Goal: Task Accomplishment & Management: Use online tool/utility

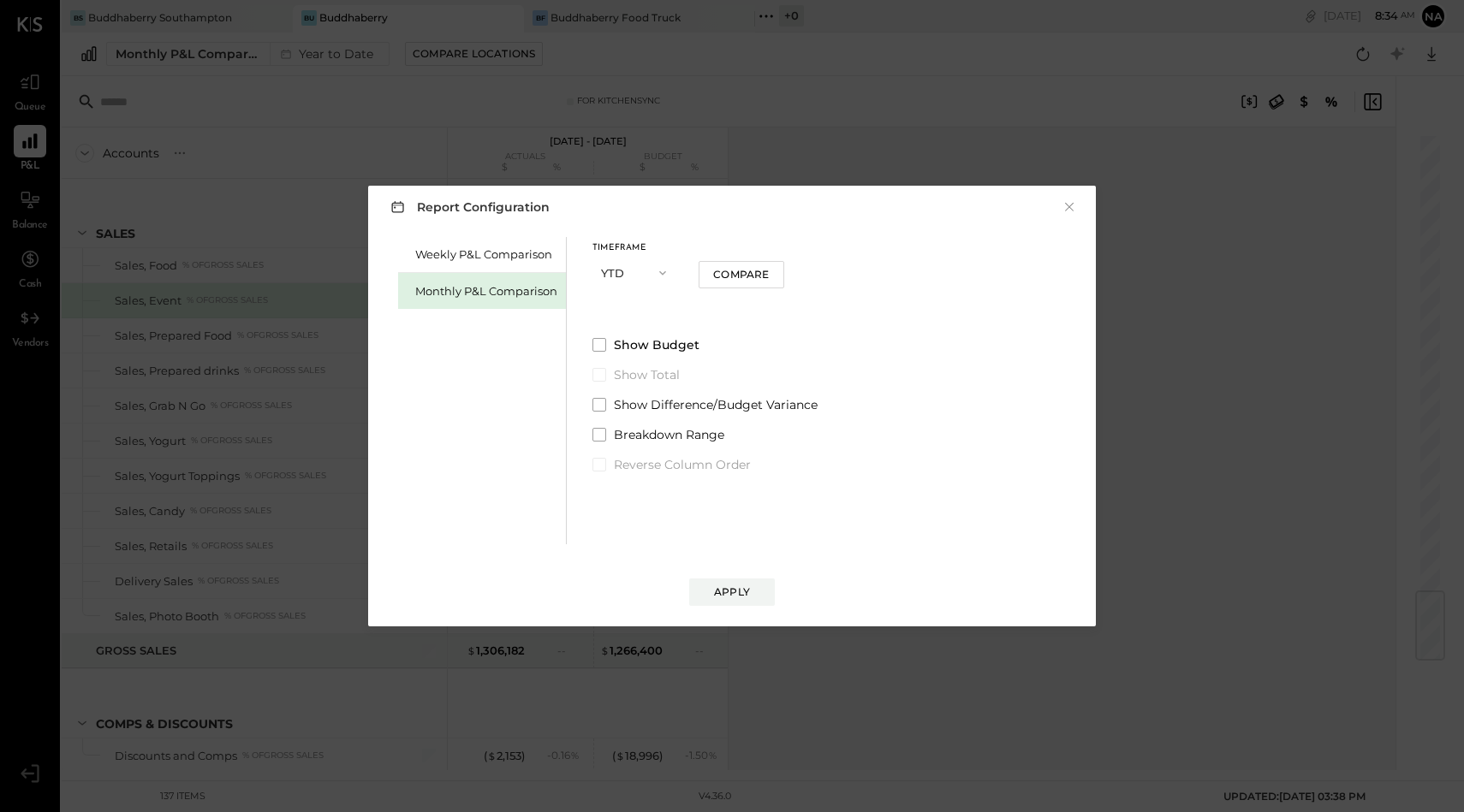
scroll to position [3867, 0]
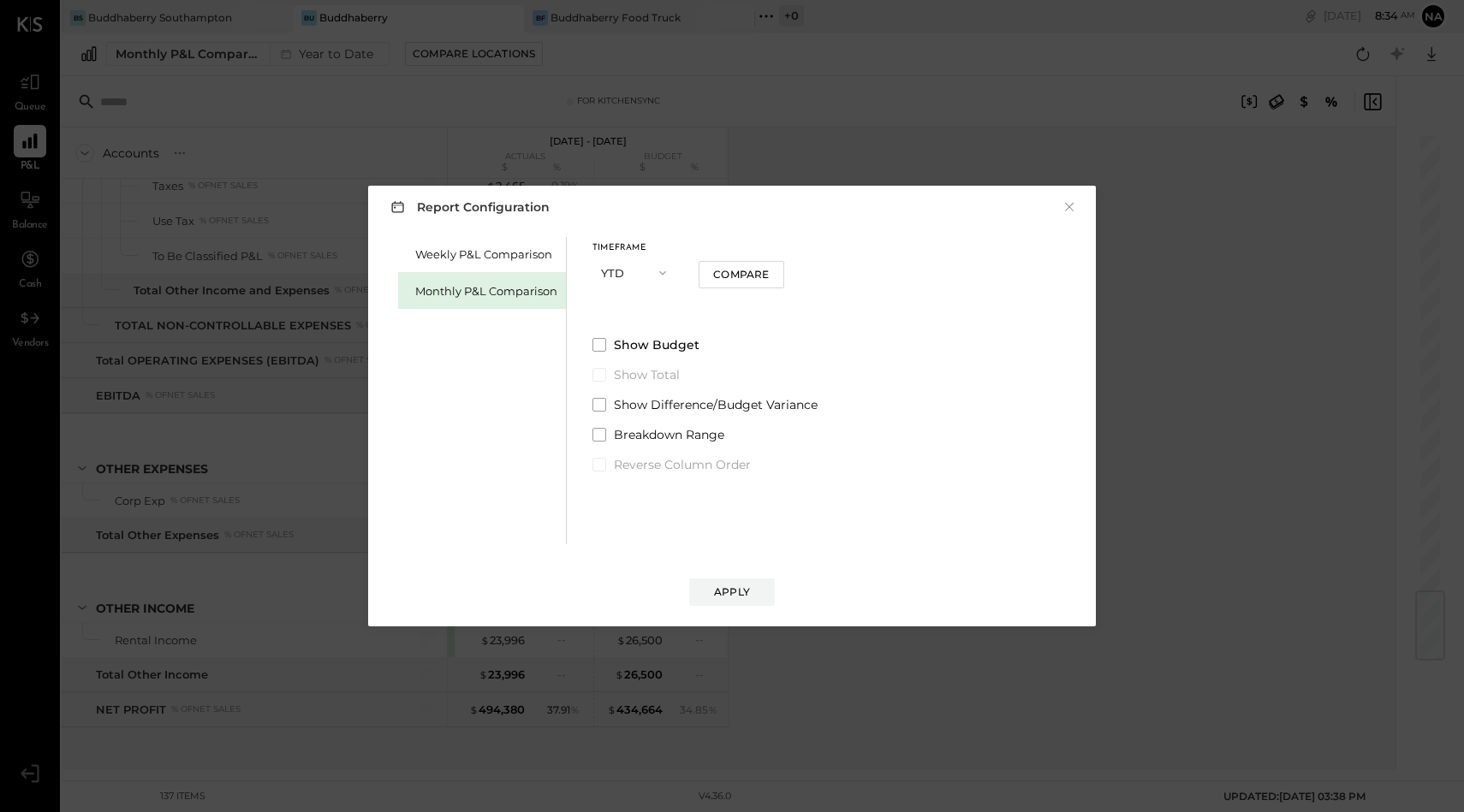
click at [476, 275] on div "Monthly P&L Comparison" at bounding box center [481, 290] width 167 height 36
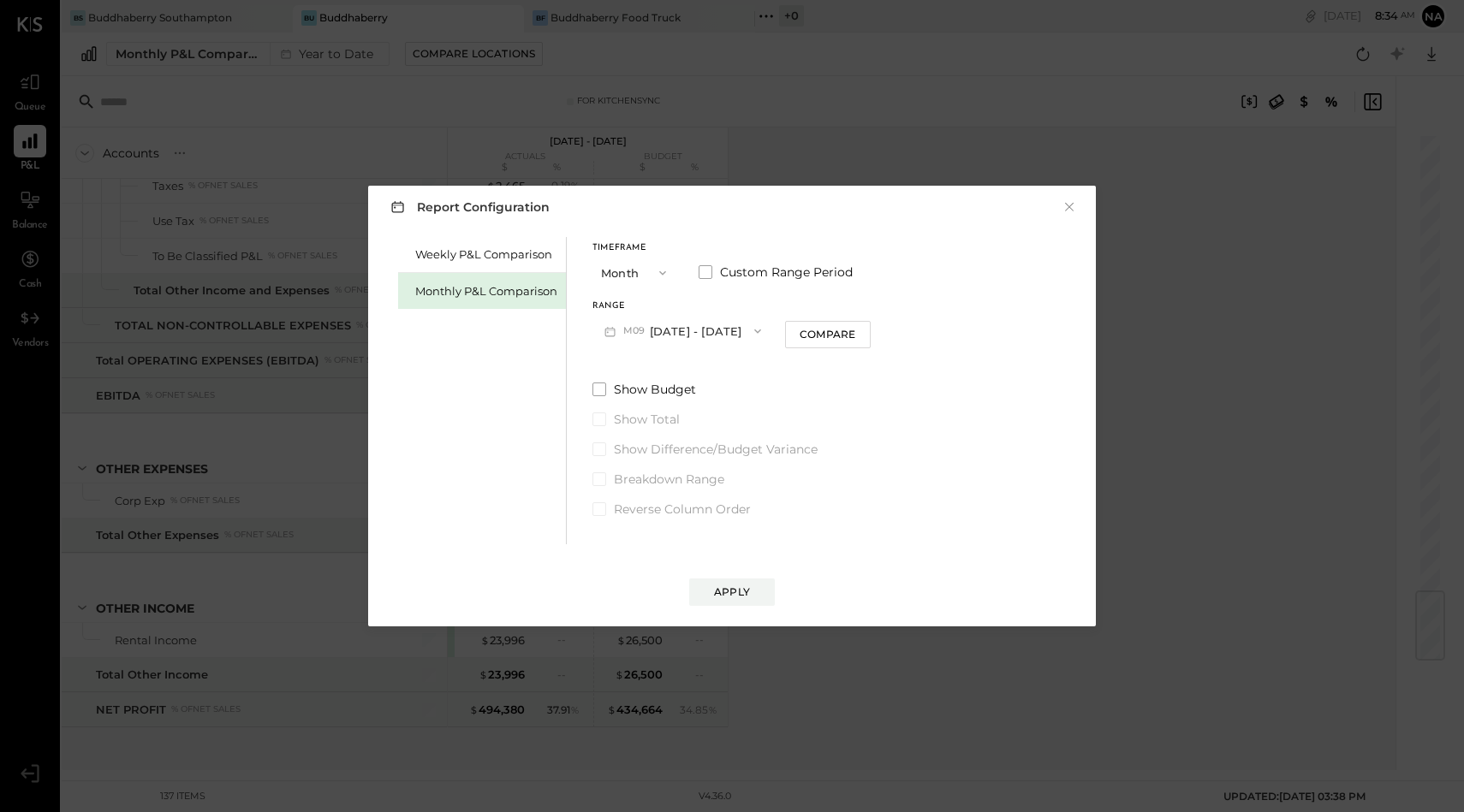
click at [483, 290] on div "Monthly P&L Comparison" at bounding box center [486, 291] width 142 height 16
click at [664, 328] on button "M09 [DATE] - [DATE]" at bounding box center [683, 331] width 181 height 32
click at [453, 304] on div "Monthly P&L Comparison" at bounding box center [481, 290] width 167 height 36
click at [594, 394] on span at bounding box center [599, 389] width 13 height 13
click at [631, 270] on button "Month" at bounding box center [635, 273] width 86 height 32
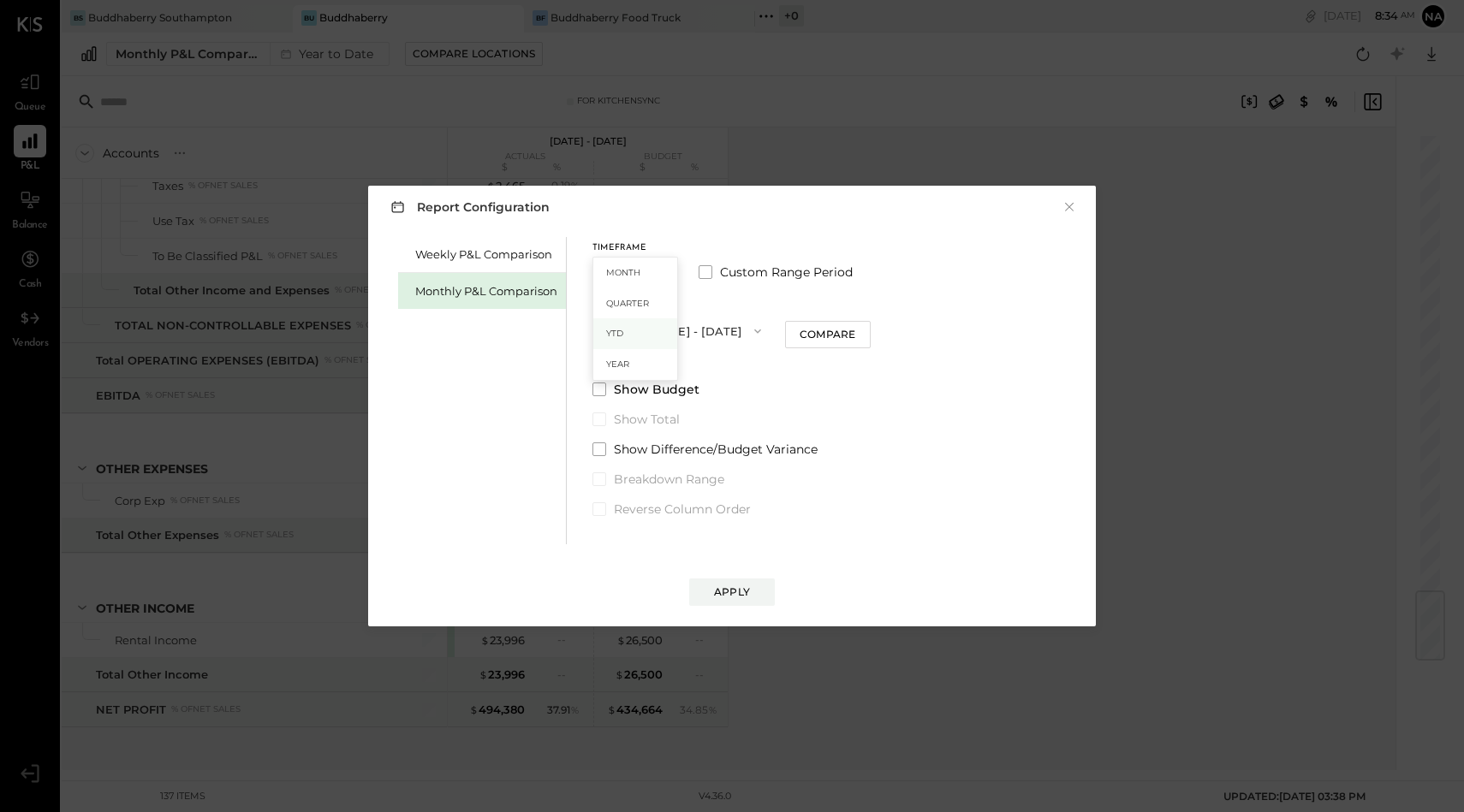
click at [616, 335] on span "YTD" at bounding box center [614, 333] width 17 height 12
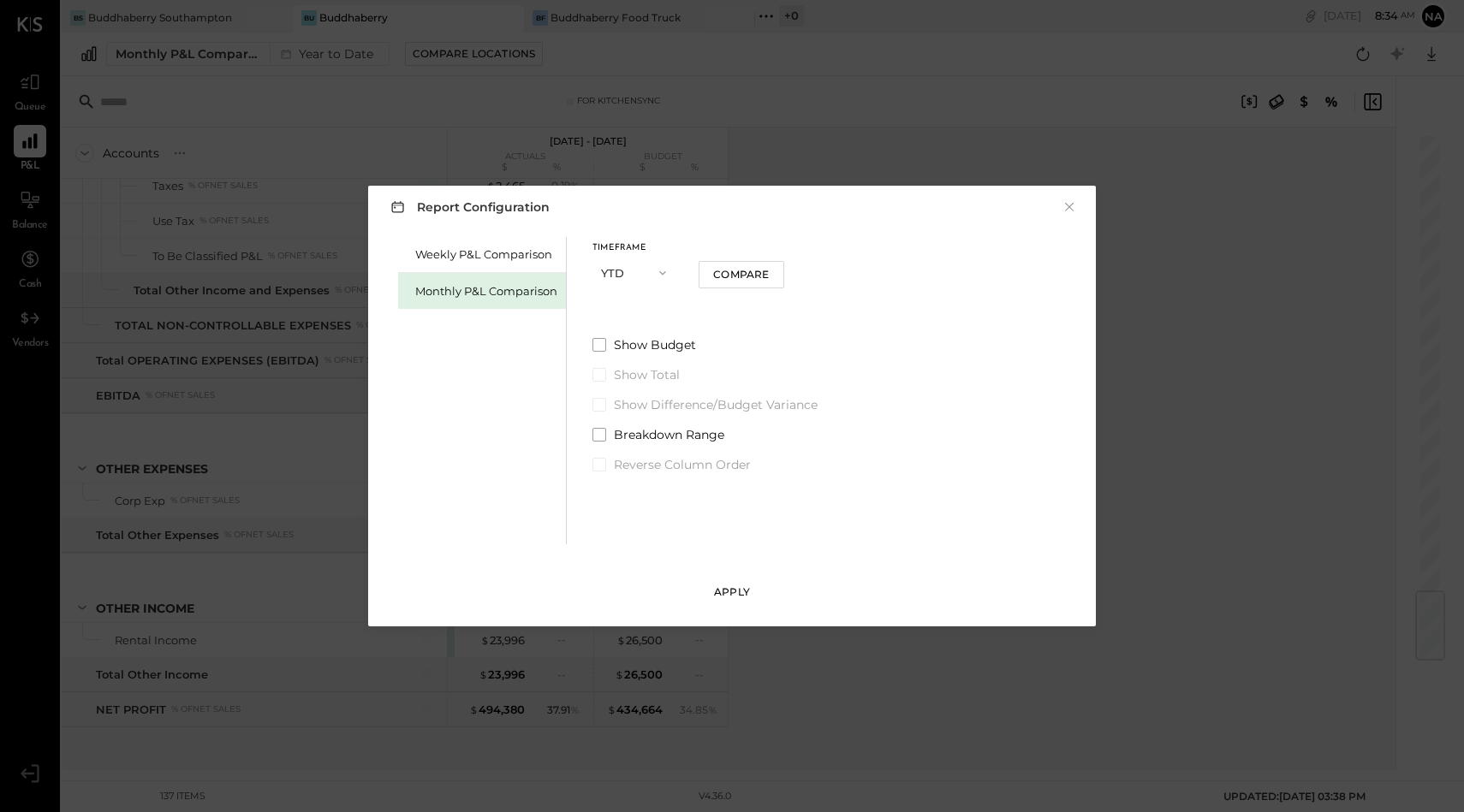
click at [730, 591] on div "Apply" at bounding box center [732, 592] width 36 height 14
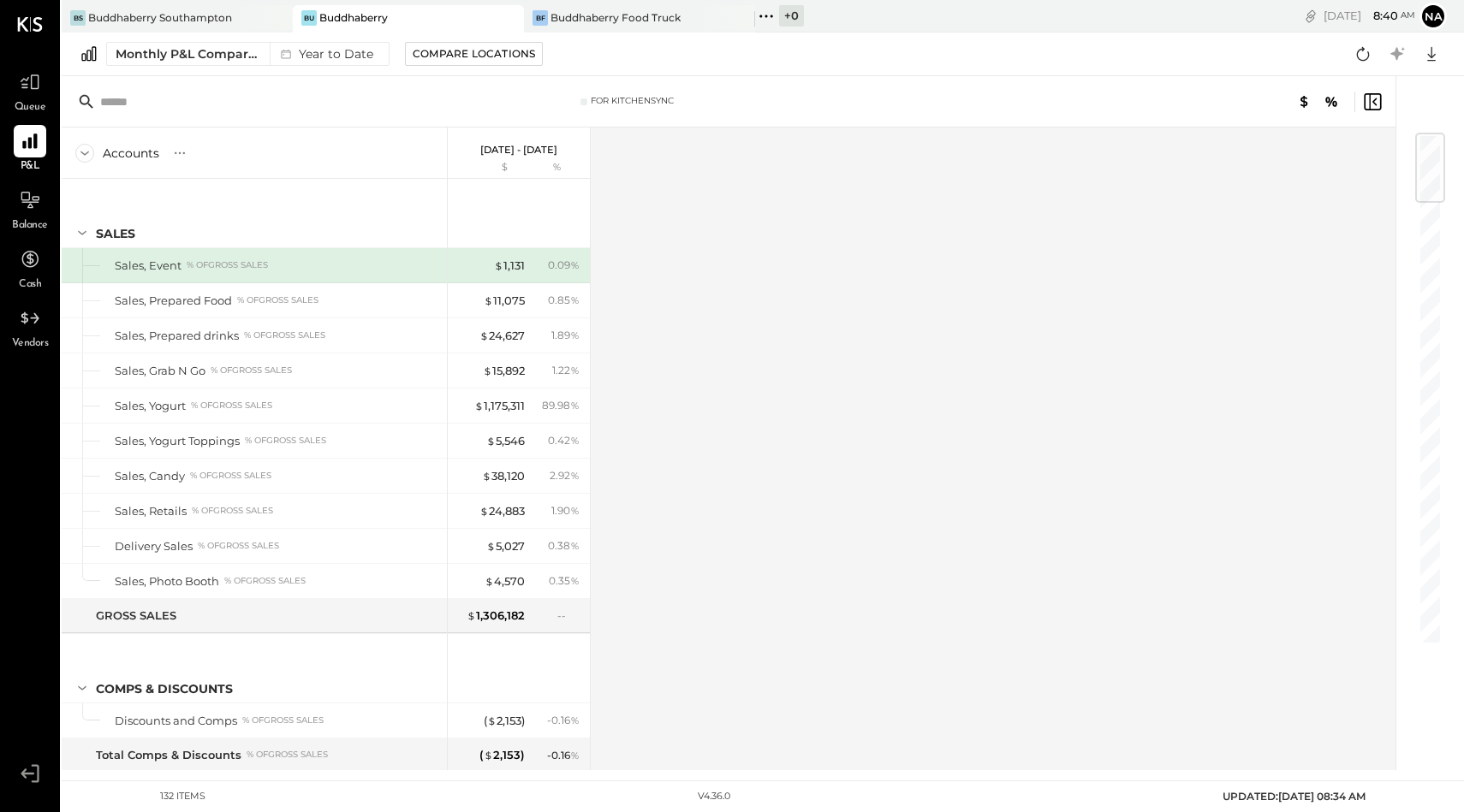
click at [386, 26] on div "Bu Buddhaberry" at bounding box center [408, 19] width 231 height 27
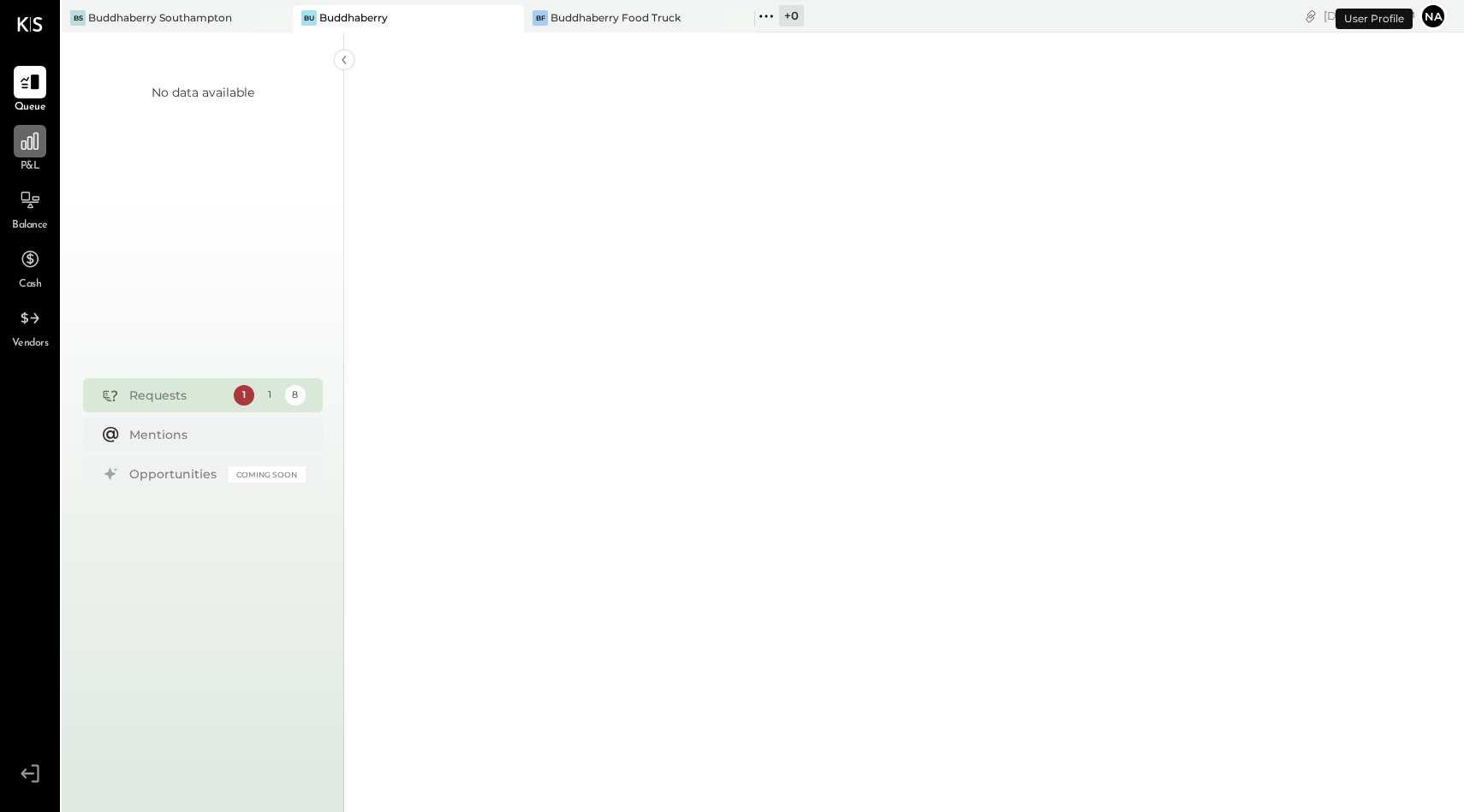
click at [27, 156] on div at bounding box center [29, 141] width 33 height 33
